Goal: Task Accomplishment & Management: Use online tool/utility

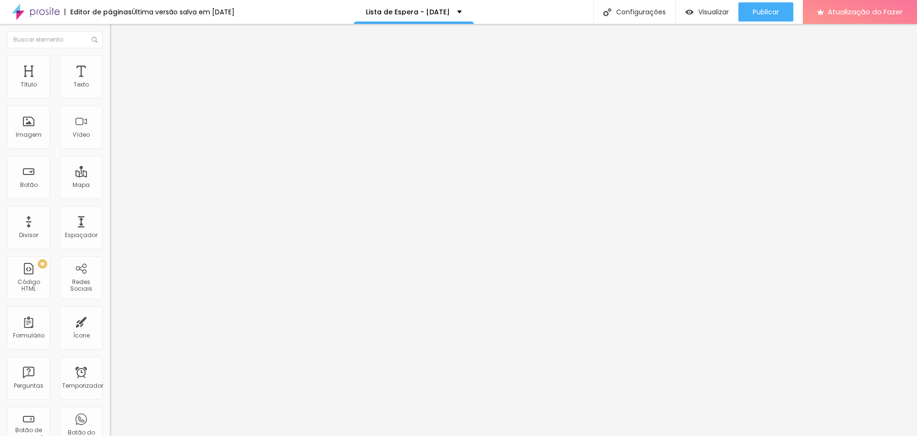
click at [110, 96] on span at bounding box center [113, 100] width 6 height 8
click at [110, 97] on img at bounding box center [113, 100] width 6 height 6
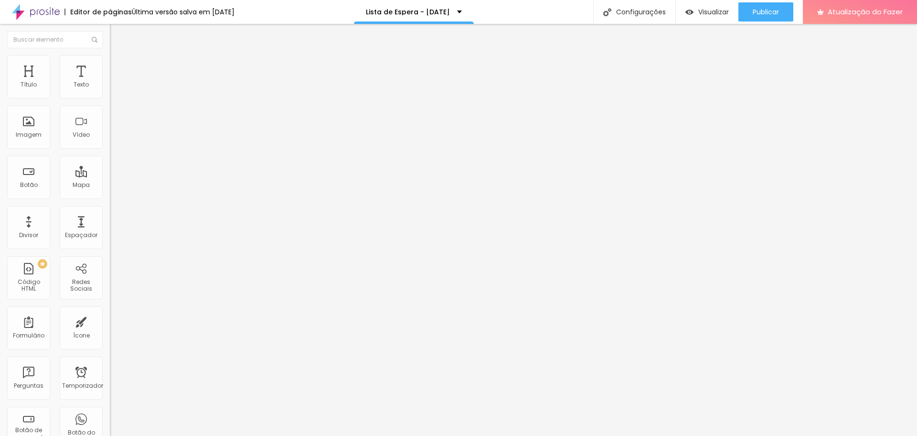
click at [110, 97] on div "Forma" at bounding box center [165, 88] width 110 height 16
click at [110, 97] on img at bounding box center [113, 100] width 6 height 6
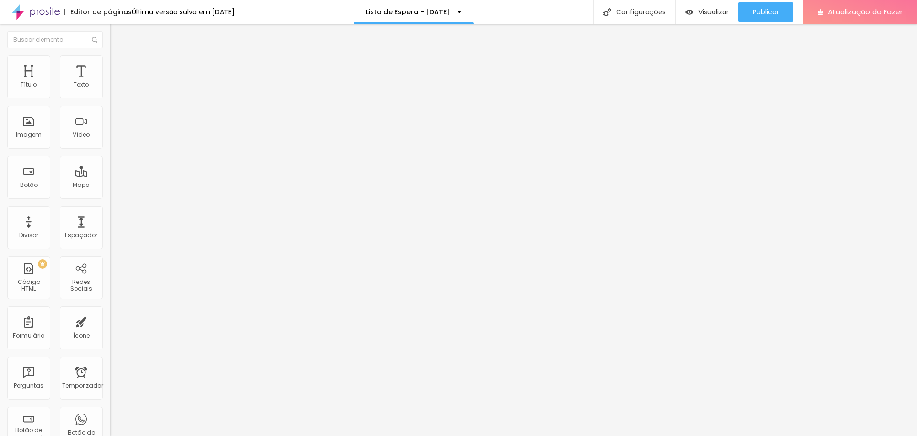
click at [110, 96] on span at bounding box center [113, 100] width 6 height 8
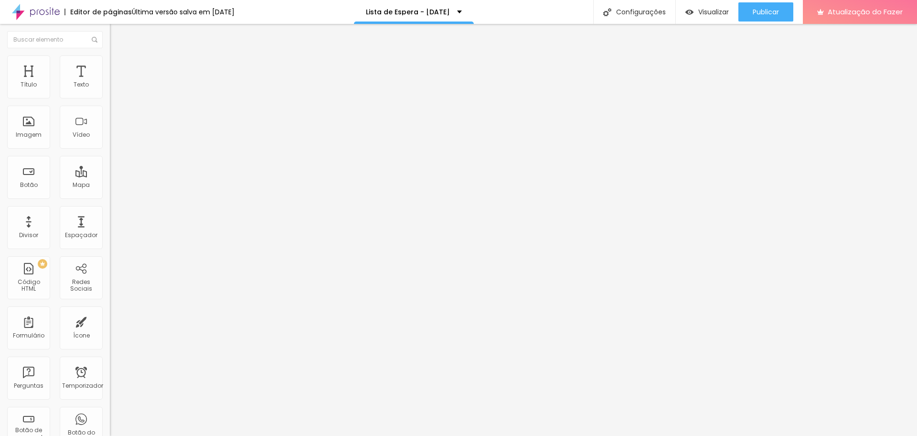
radio input "true"
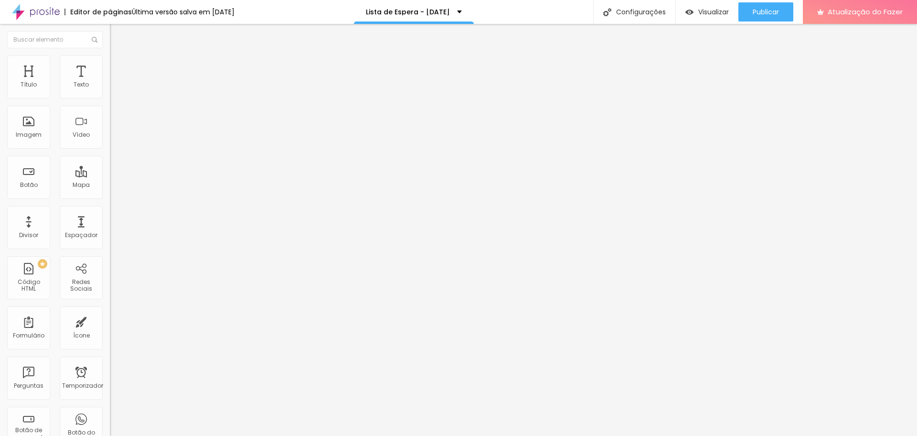
click at [110, 97] on div "Lista de Espera" at bounding box center [165, 88] width 110 height 16
click at [110, 97] on img at bounding box center [113, 100] width 6 height 6
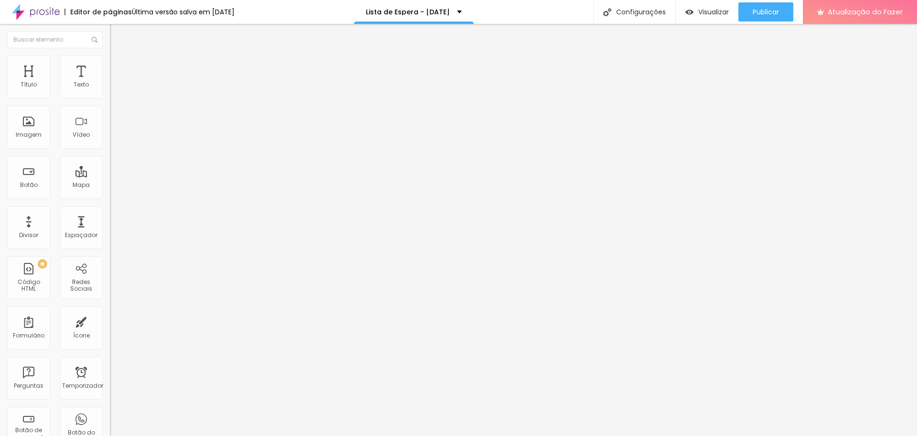
radio input "true"
click at [764, 14] on font "Publicar" at bounding box center [766, 12] width 26 height 10
